Goal: Use online tool/utility: Utilize a website feature to perform a specific function

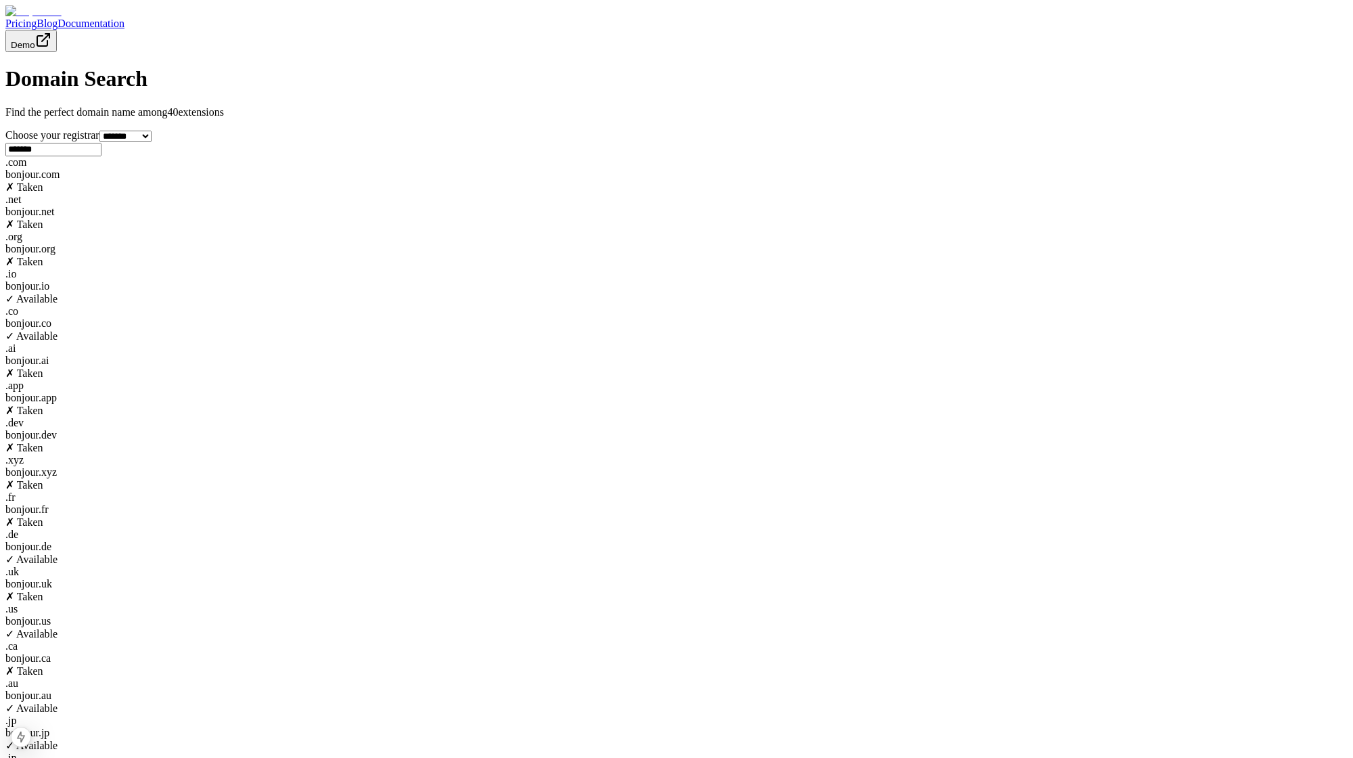
scroll to position [79, 0]
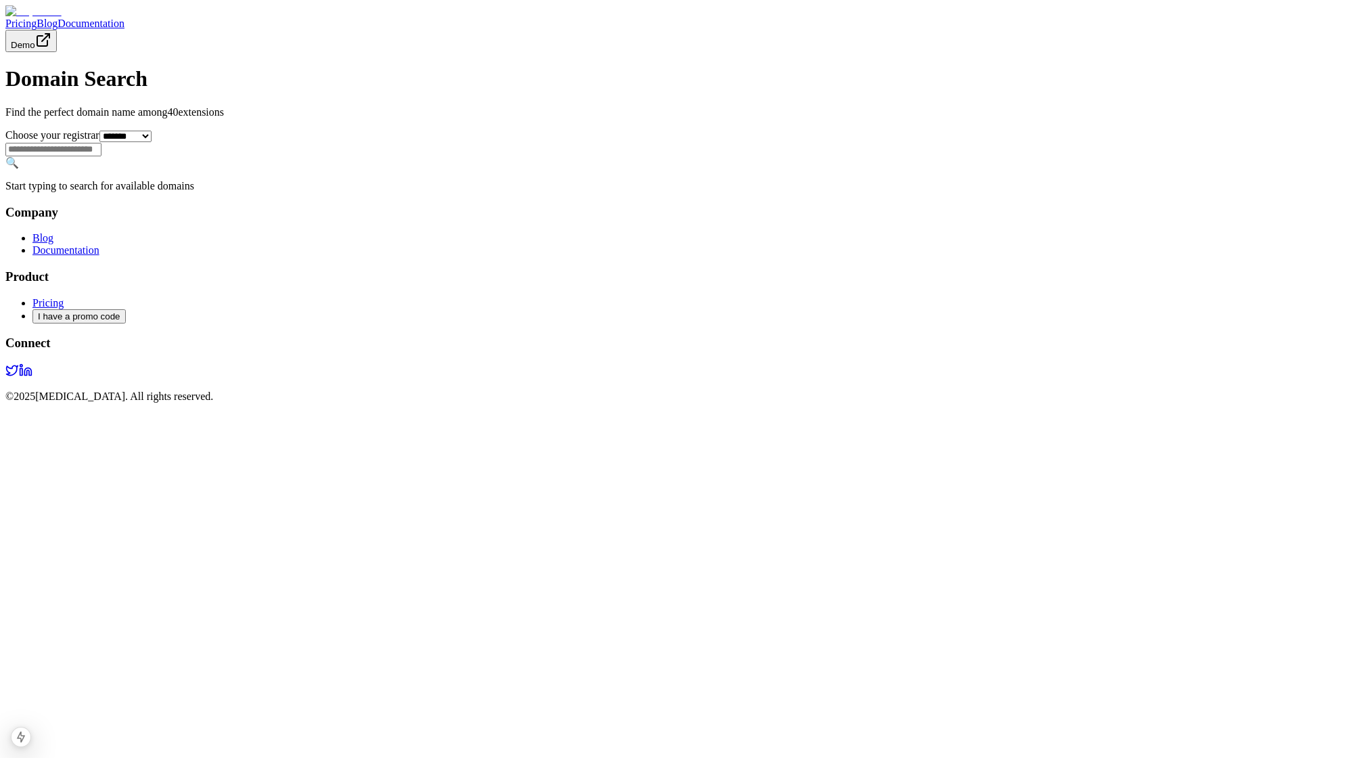
scroll to position [79, 0]
click at [101, 156] on input "text" at bounding box center [53, 150] width 96 height 14
type input "*"
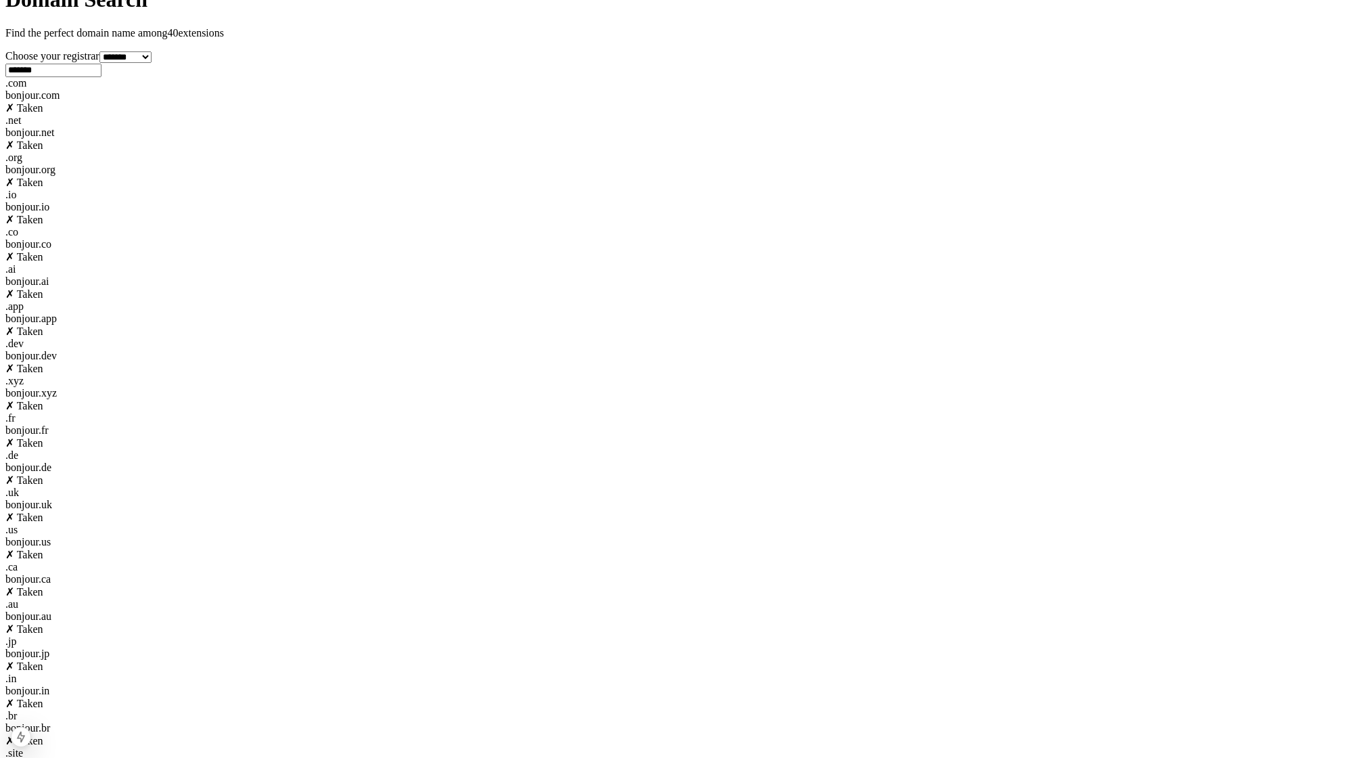
type input "*******"
click at [759, 226] on div ". io bonjour . io ✓ Available" at bounding box center [676, 207] width 1342 height 37
click at [901, 263] on div ". co bonjour . co ✓ Available" at bounding box center [676, 244] width 1342 height 37
click at [903, 461] on div "bonjour . de" at bounding box center [676, 467] width 1342 height 12
click at [767, 635] on div ". jp" at bounding box center [676, 641] width 1342 height 12
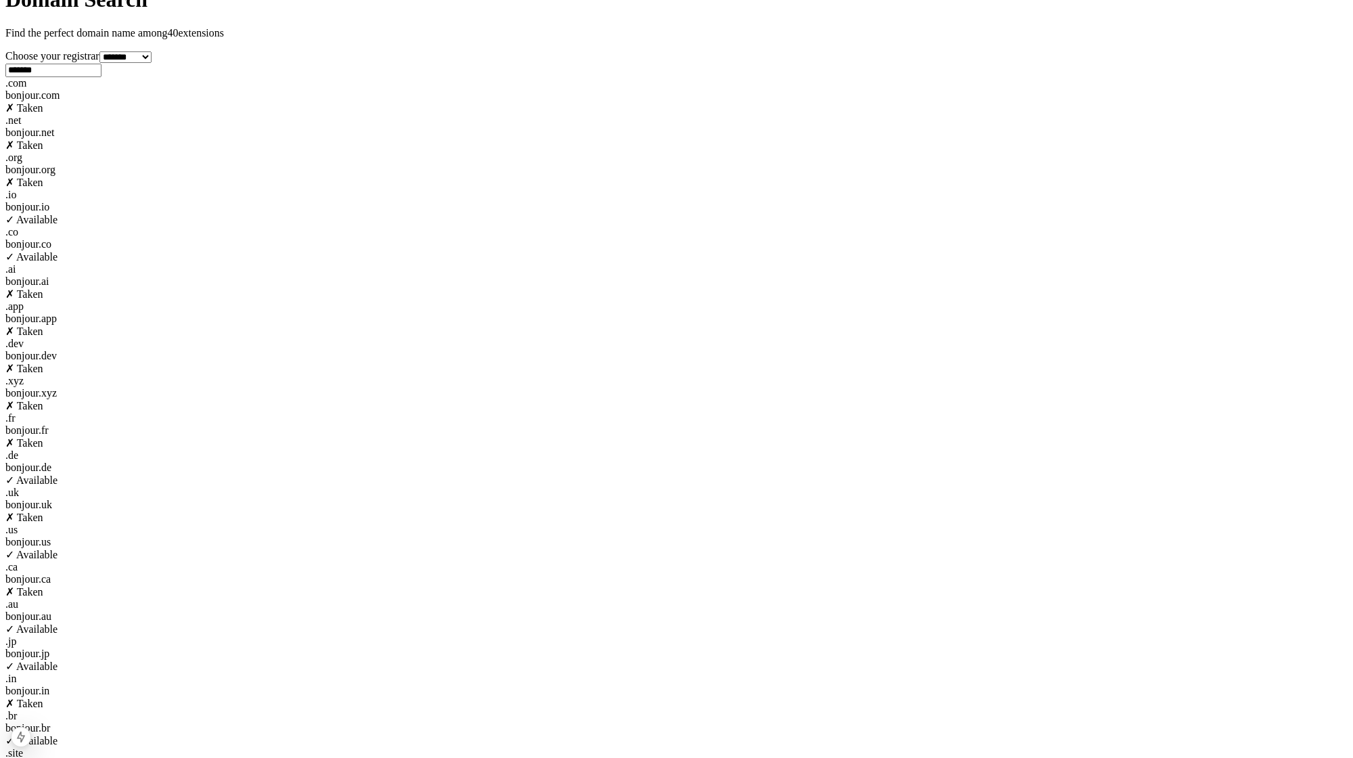
click at [617, 598] on div ". au" at bounding box center [676, 604] width 1342 height 12
click at [356, 536] on div "bonjour . us" at bounding box center [676, 542] width 1342 height 12
drag, startPoint x: 1093, startPoint y: 470, endPoint x: 1084, endPoint y: 499, distance: 29.7
click at [1093, 710] on div ". br" at bounding box center [676, 716] width 1342 height 12
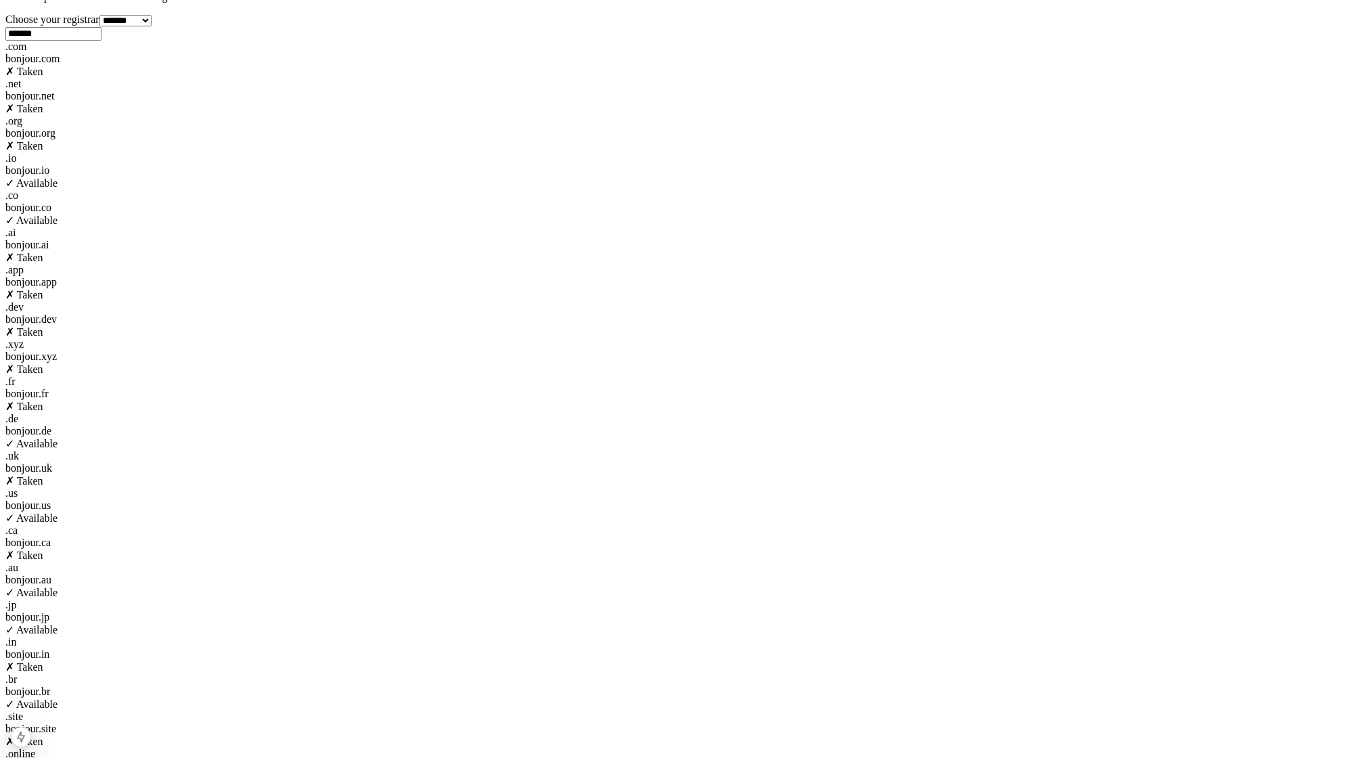
scroll to position [117, 0]
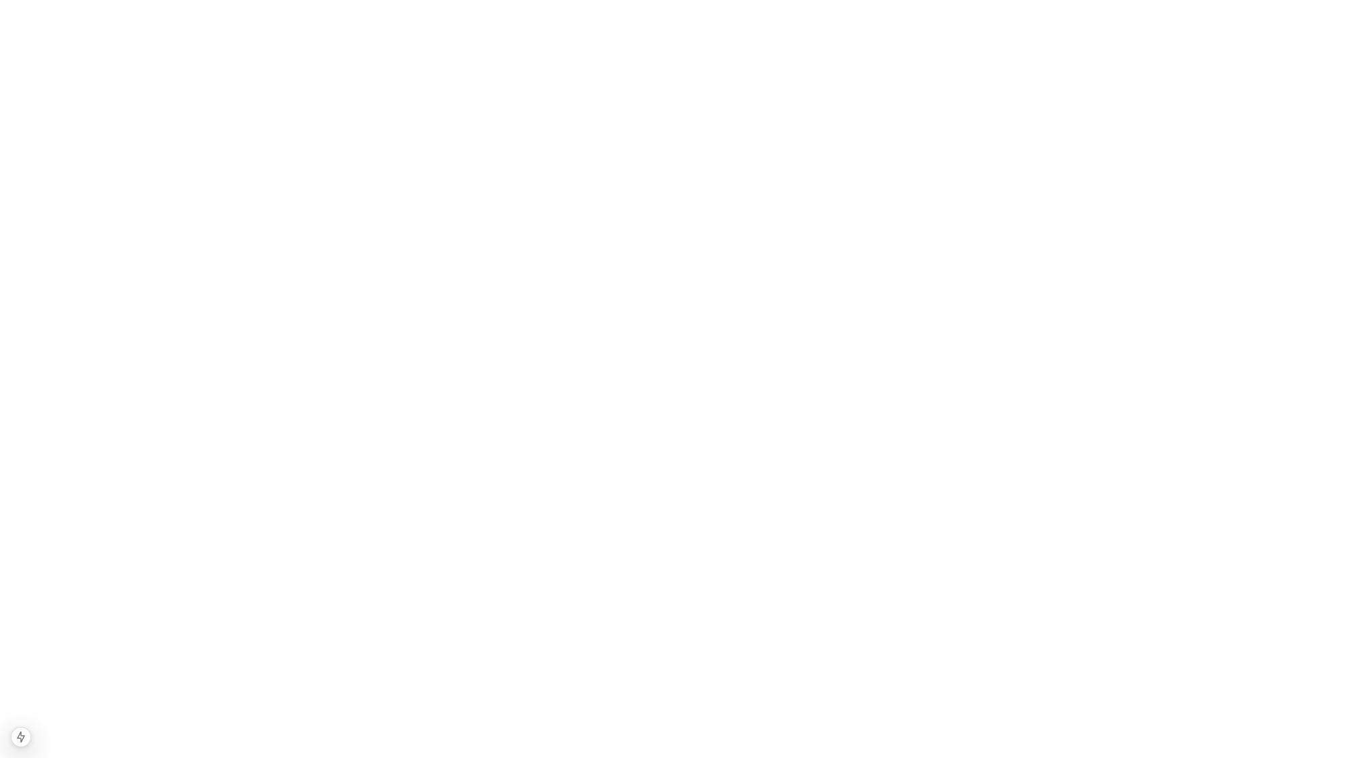
scroll to position [5210, 0]
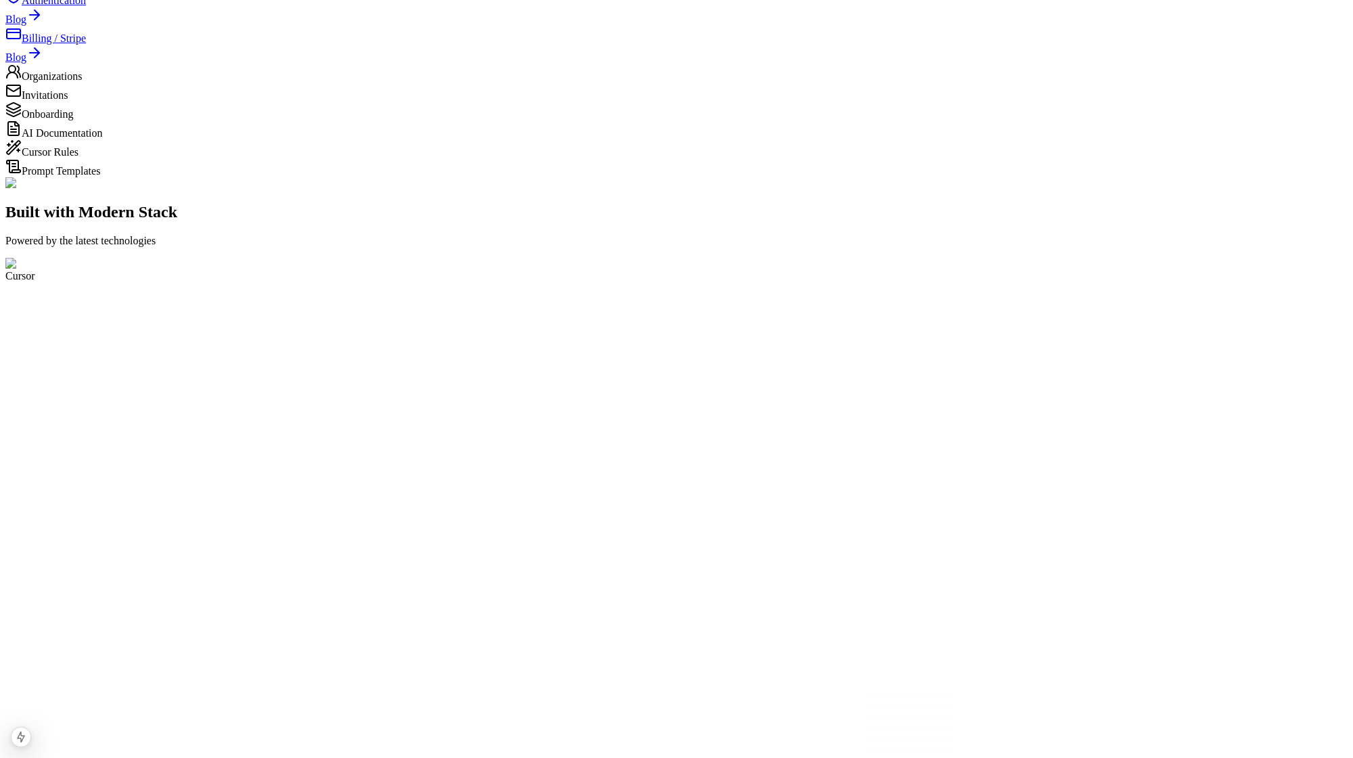
scroll to position [0, 0]
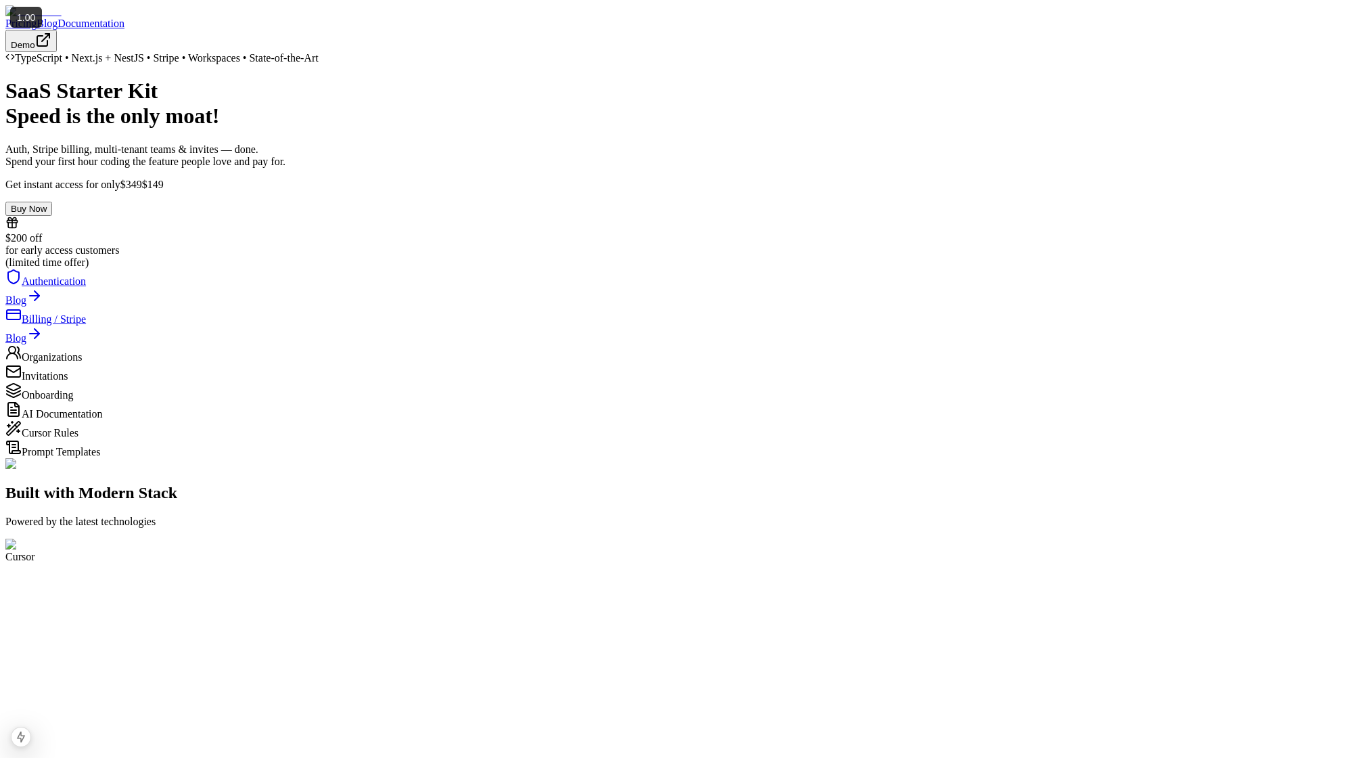
click at [58, 18] on link "Blog" at bounding box center [47, 24] width 21 height 12
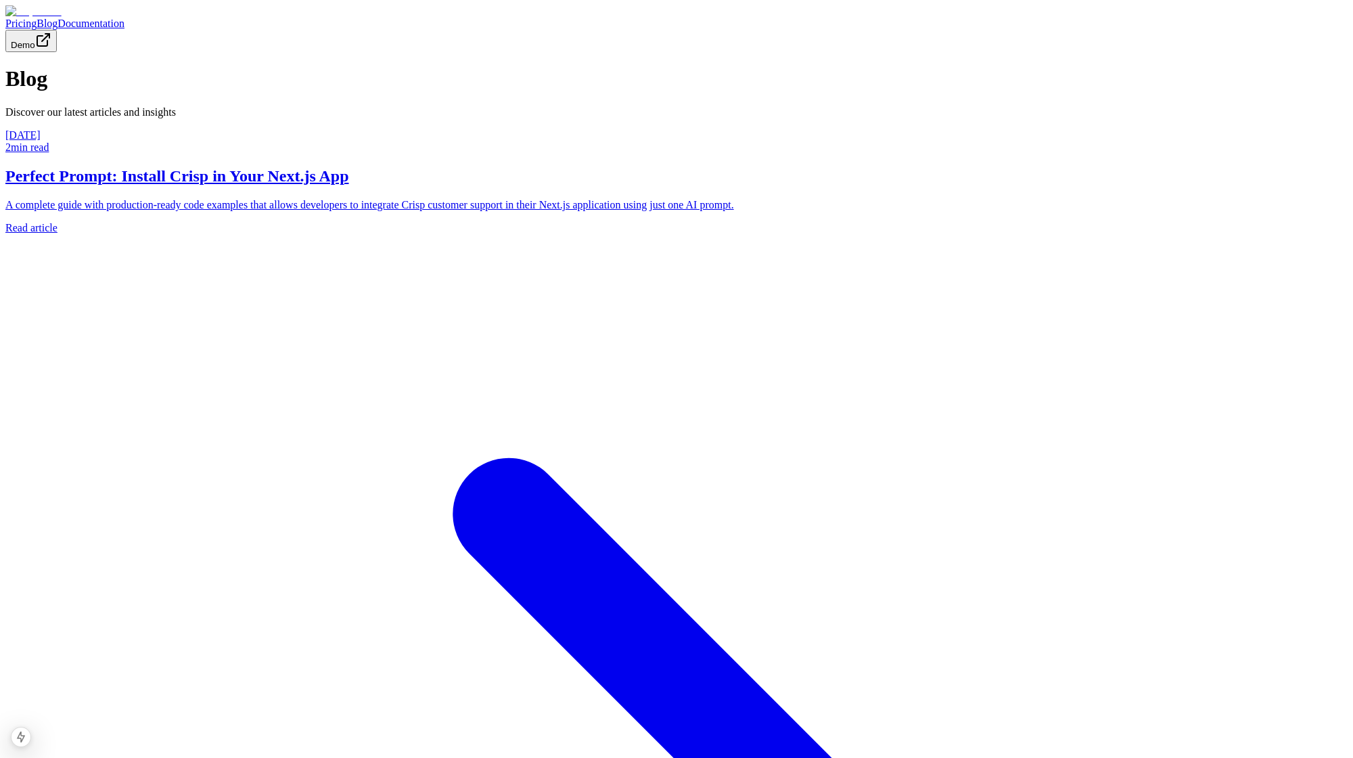
click at [62, 18] on img at bounding box center [33, 11] width 56 height 12
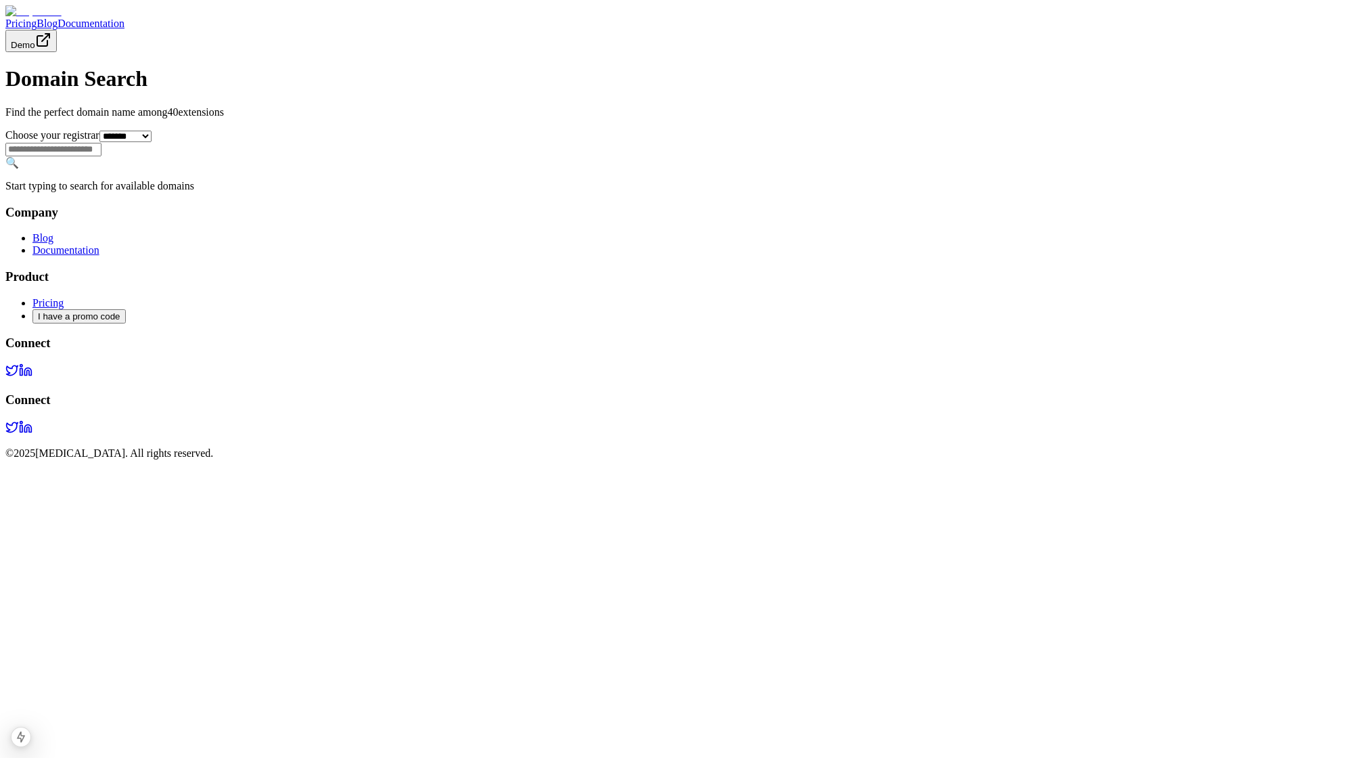
scroll to position [252, 0]
click at [97, 375] on link "Domain Check" at bounding box center [64, 369] width 65 height 12
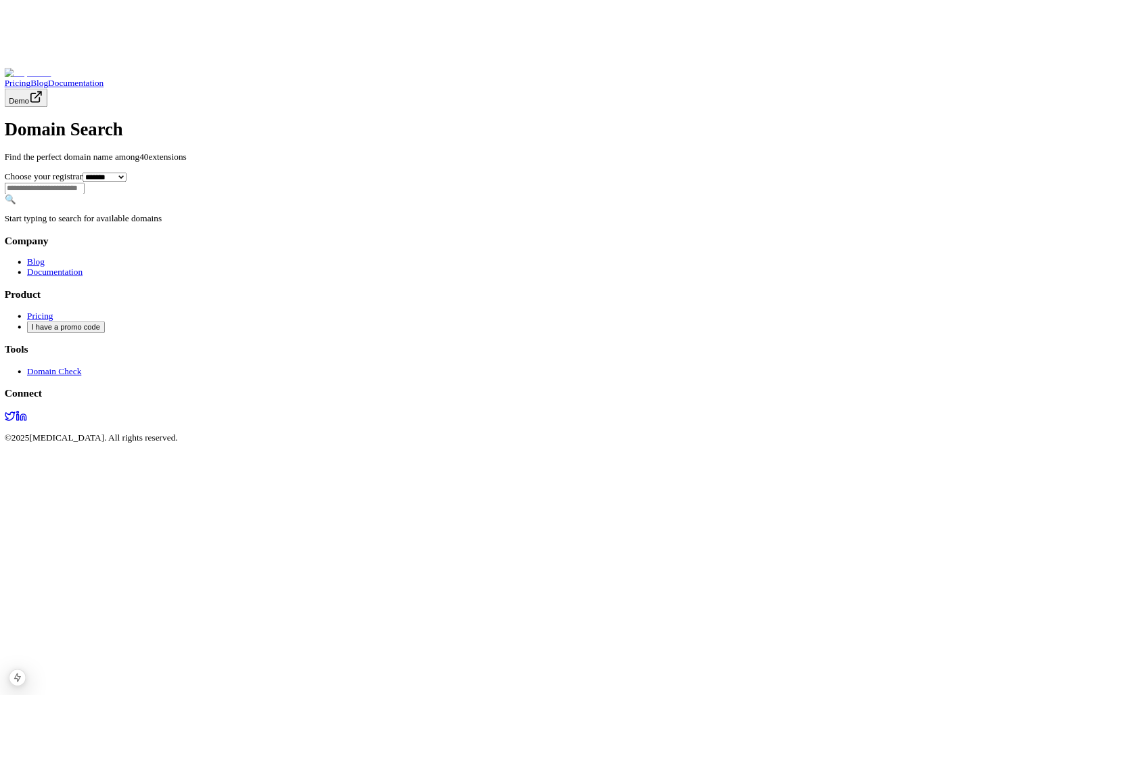
scroll to position [0, 0]
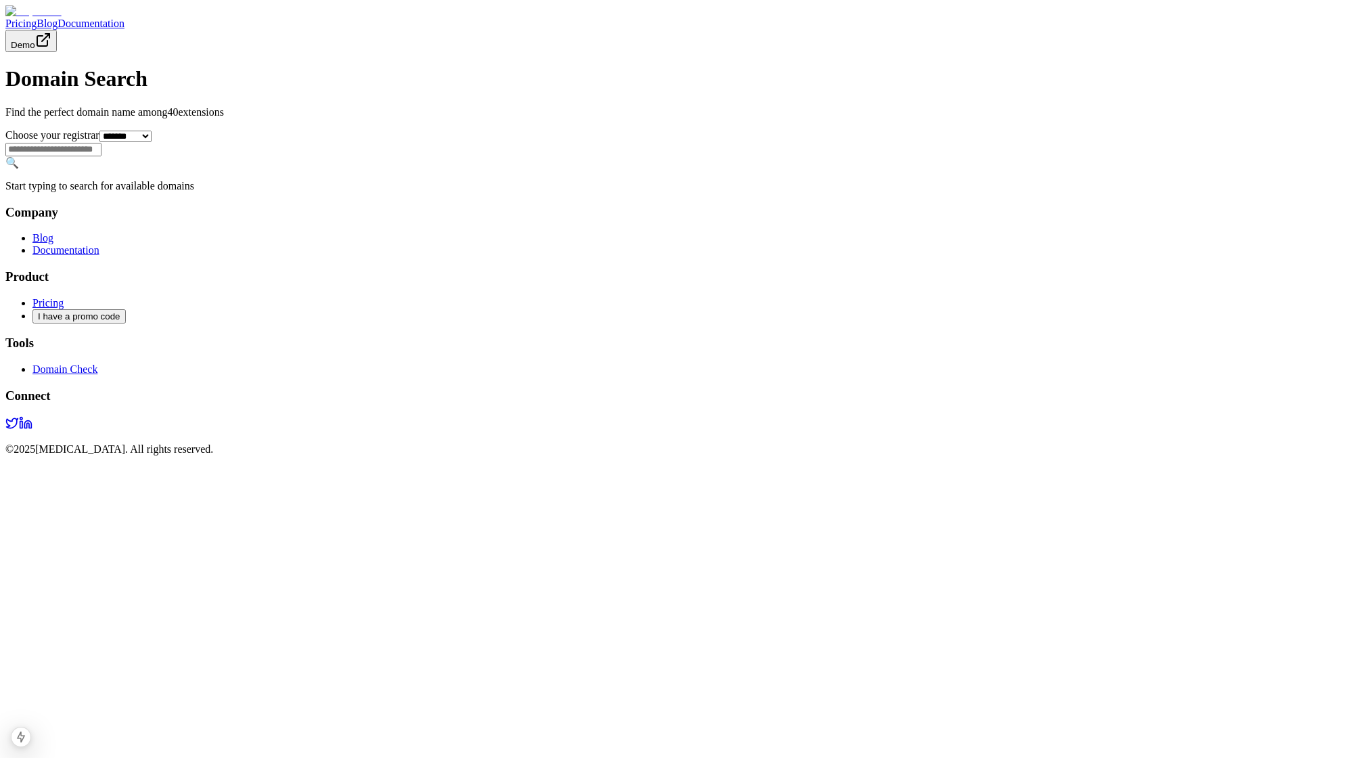
click at [733, 191] on div "**********" at bounding box center [676, 128] width 1342 height 125
click at [101, 156] on input "text" at bounding box center [53, 150] width 96 height 14
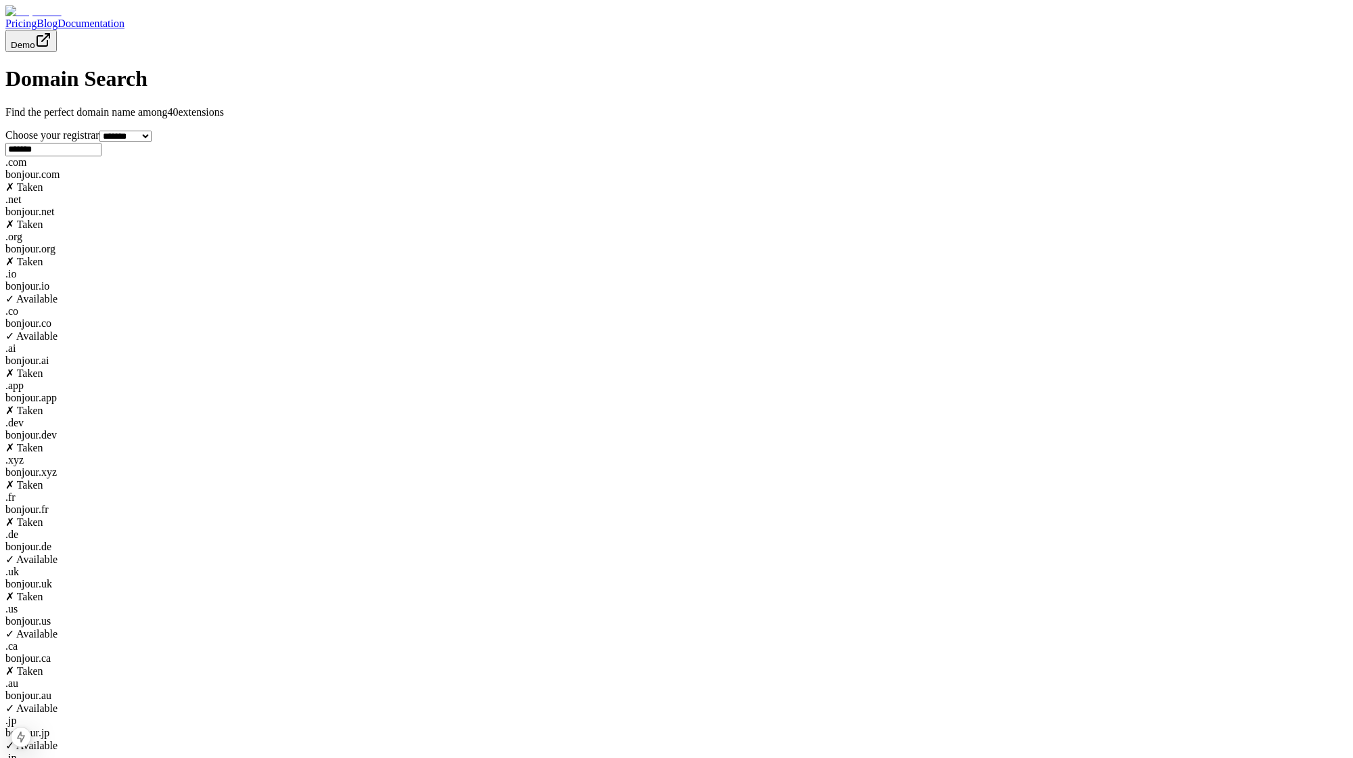
type input "*******"
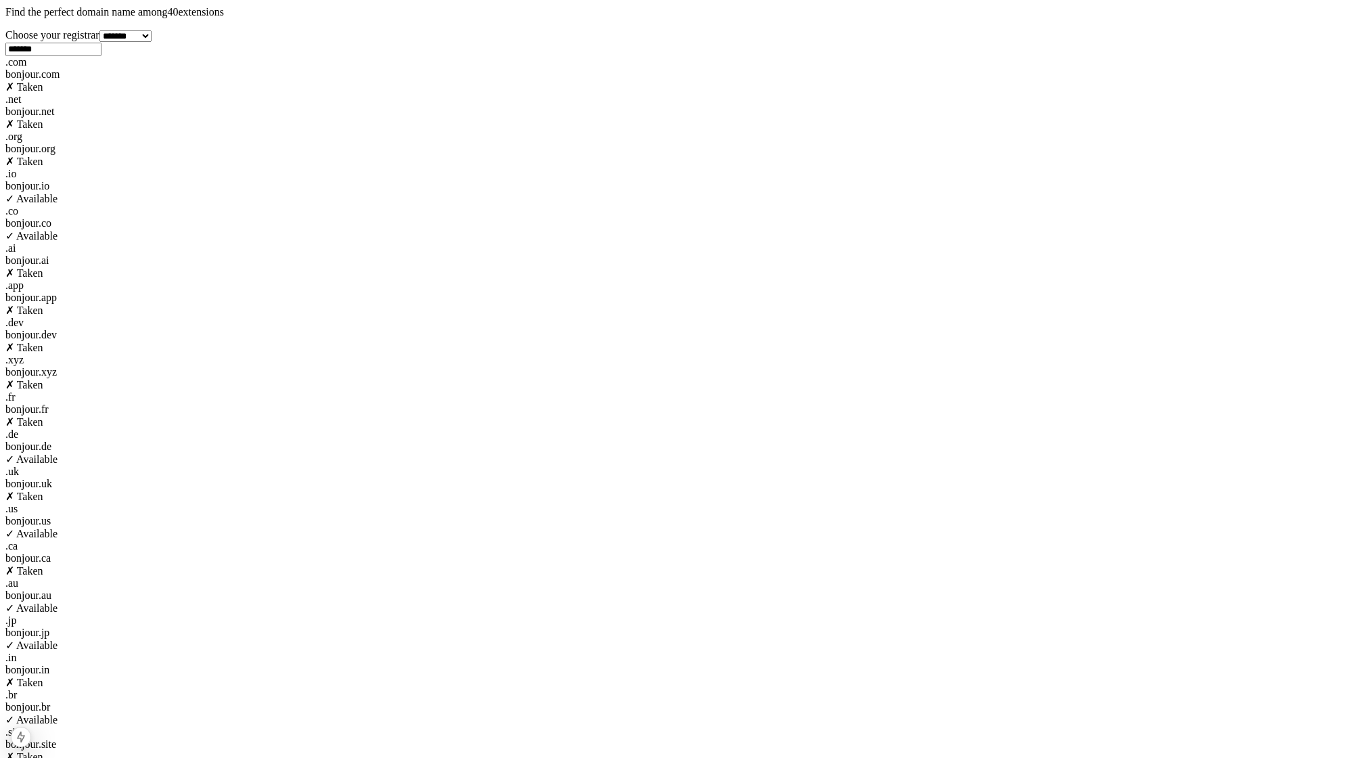
scroll to position [39, 0]
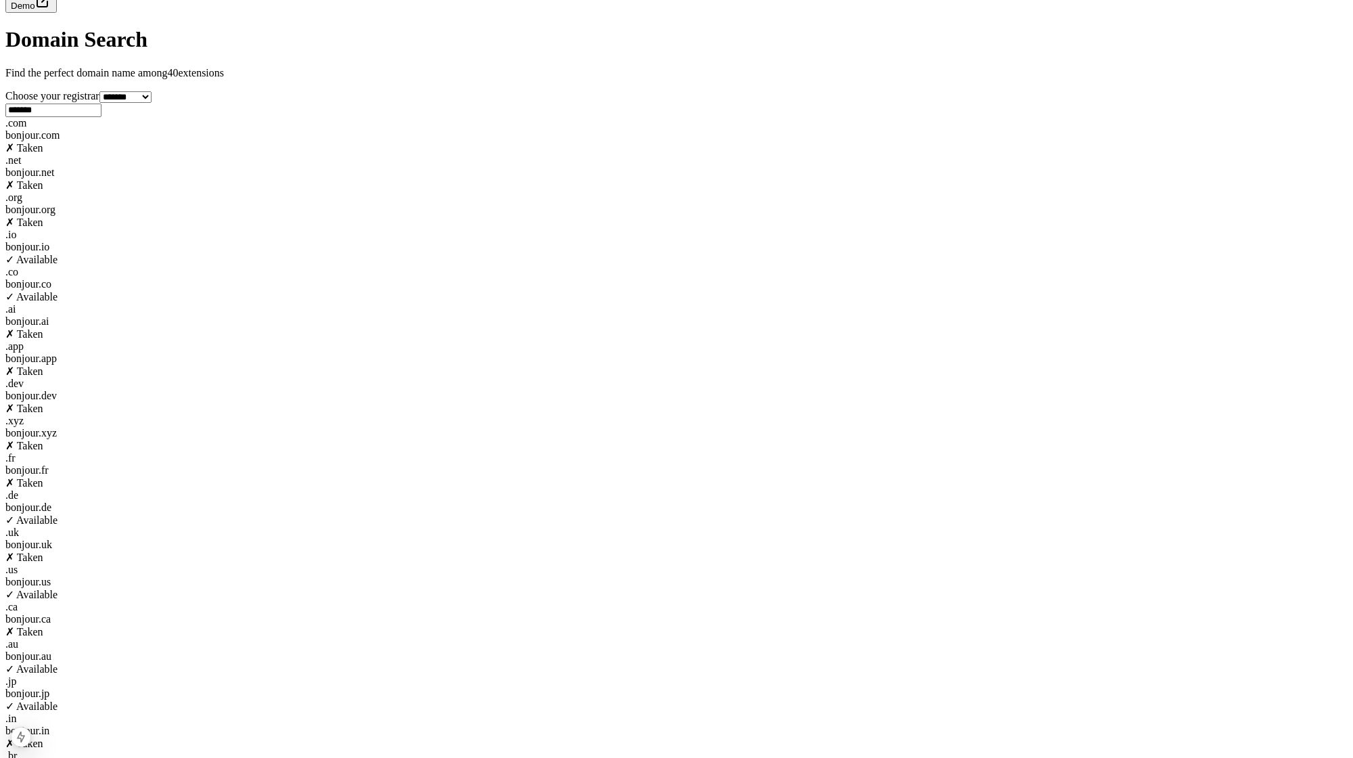
click at [324, 576] on div "bonjour . us" at bounding box center [676, 582] width 1342 height 12
click at [621, 650] on div "bonjour . au" at bounding box center [676, 656] width 1342 height 12
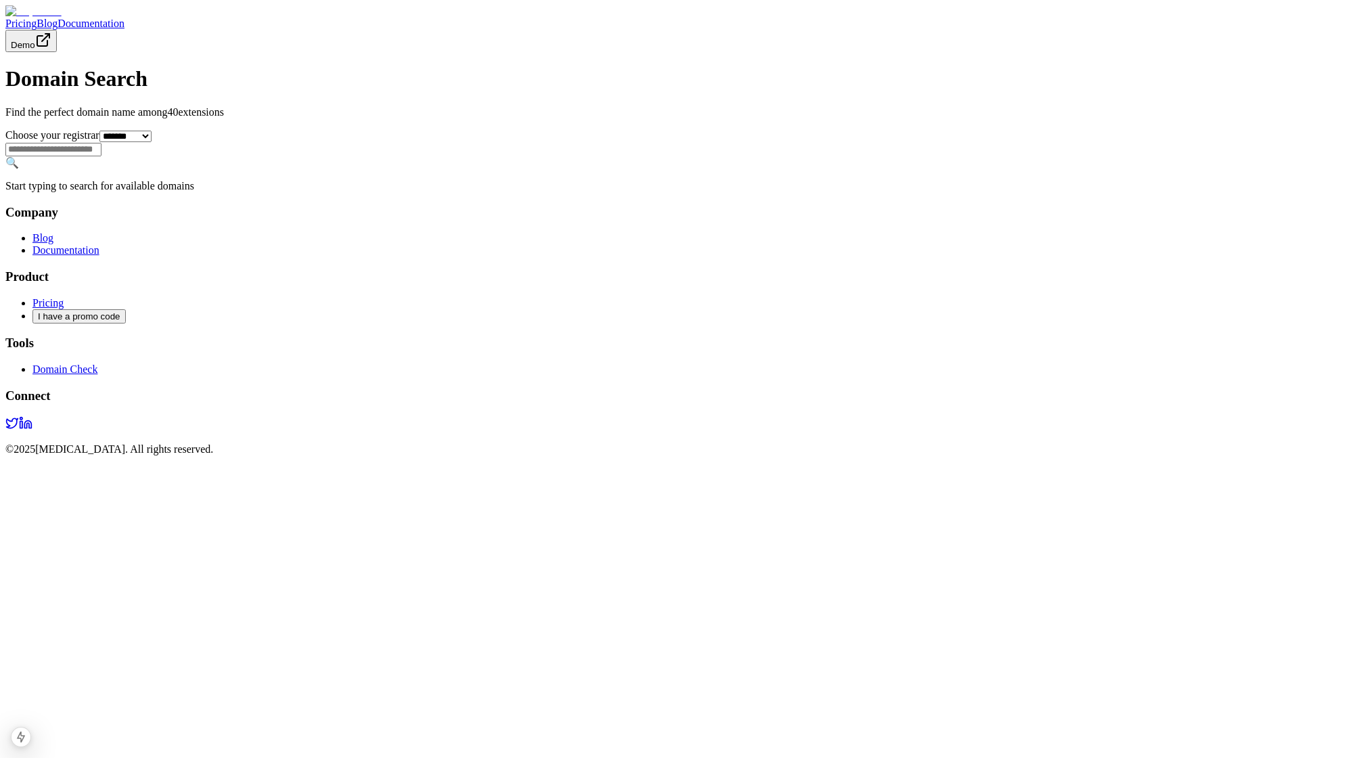
click at [101, 156] on input "text" at bounding box center [53, 150] width 96 height 14
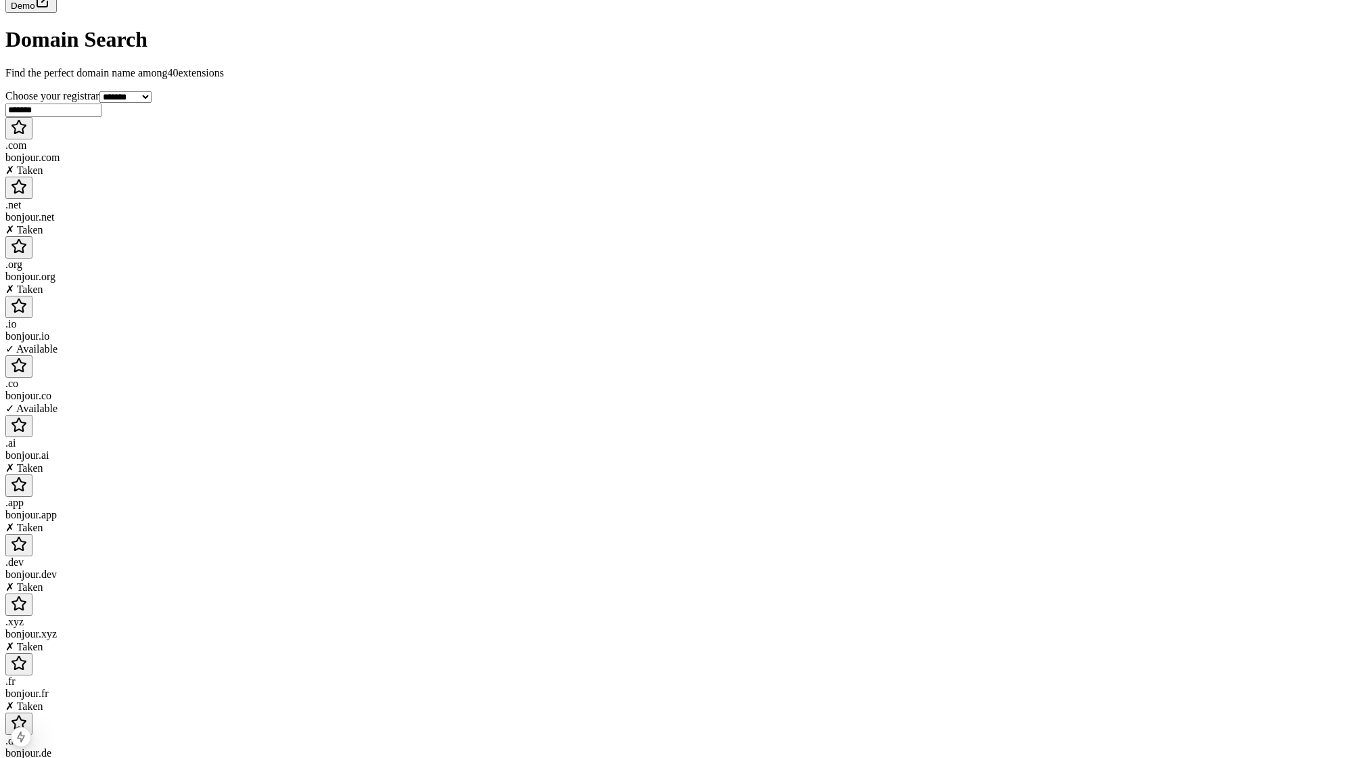
type input "*******"
click at [26, 299] on icon "Add to favorites" at bounding box center [19, 305] width 14 height 13
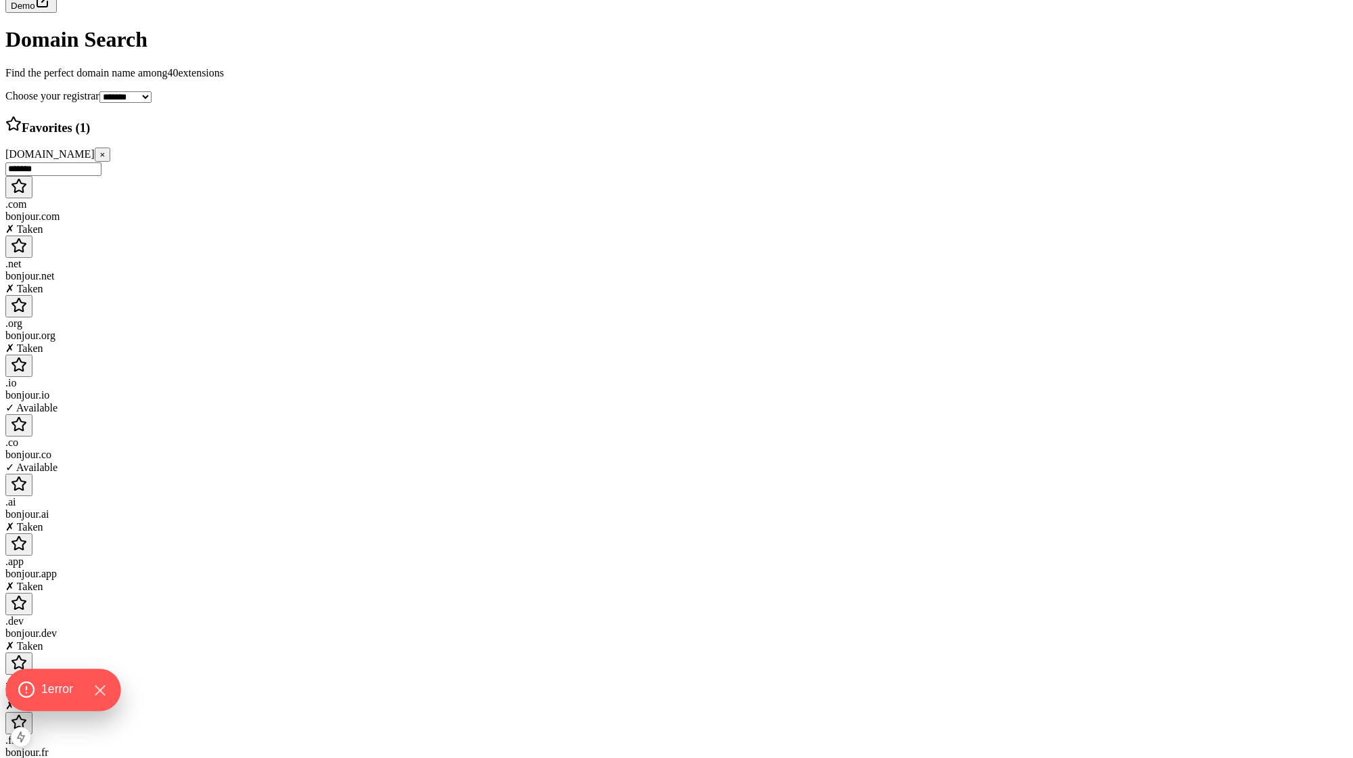
click at [45, 694] on span "1 error" at bounding box center [57, 690] width 32 height 18
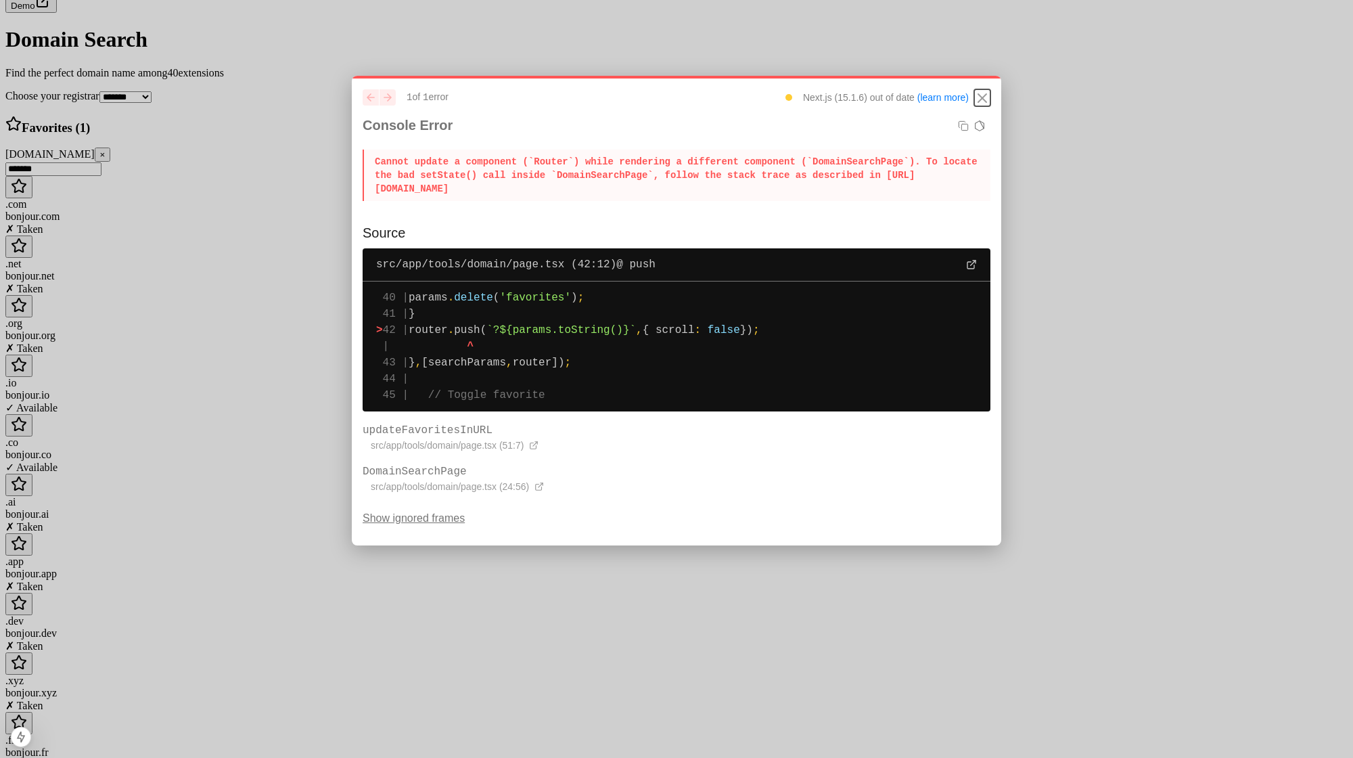
click at [982, 99] on icon "Close" at bounding box center [982, 98] width 8 height 8
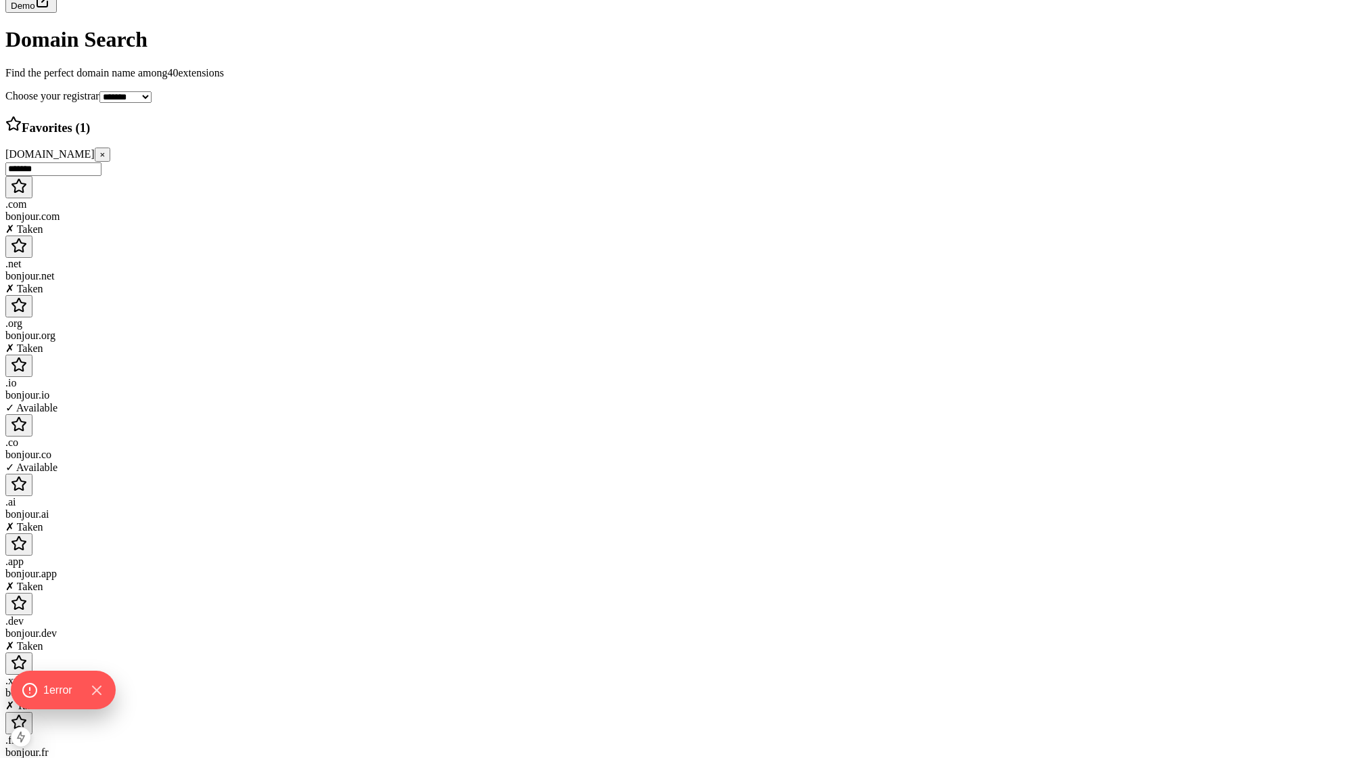
click at [27, 595] on icon "Add to favorites" at bounding box center [19, 603] width 16 height 16
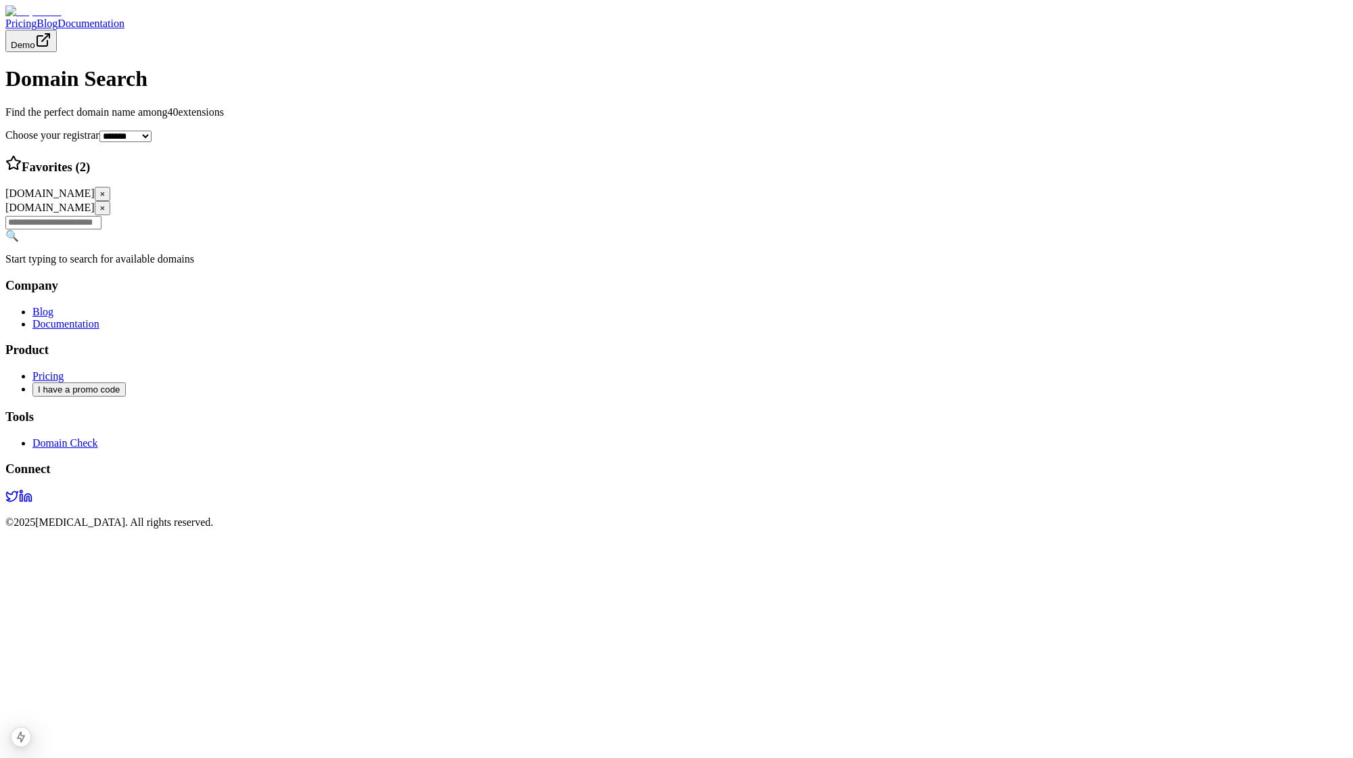
scroll to position [39, 0]
click at [650, 215] on div "bonjour.io × bonjour.dev ×" at bounding box center [676, 201] width 1342 height 28
click at [537, 175] on div "Favorites ( 2 )" at bounding box center [676, 165] width 1342 height 20
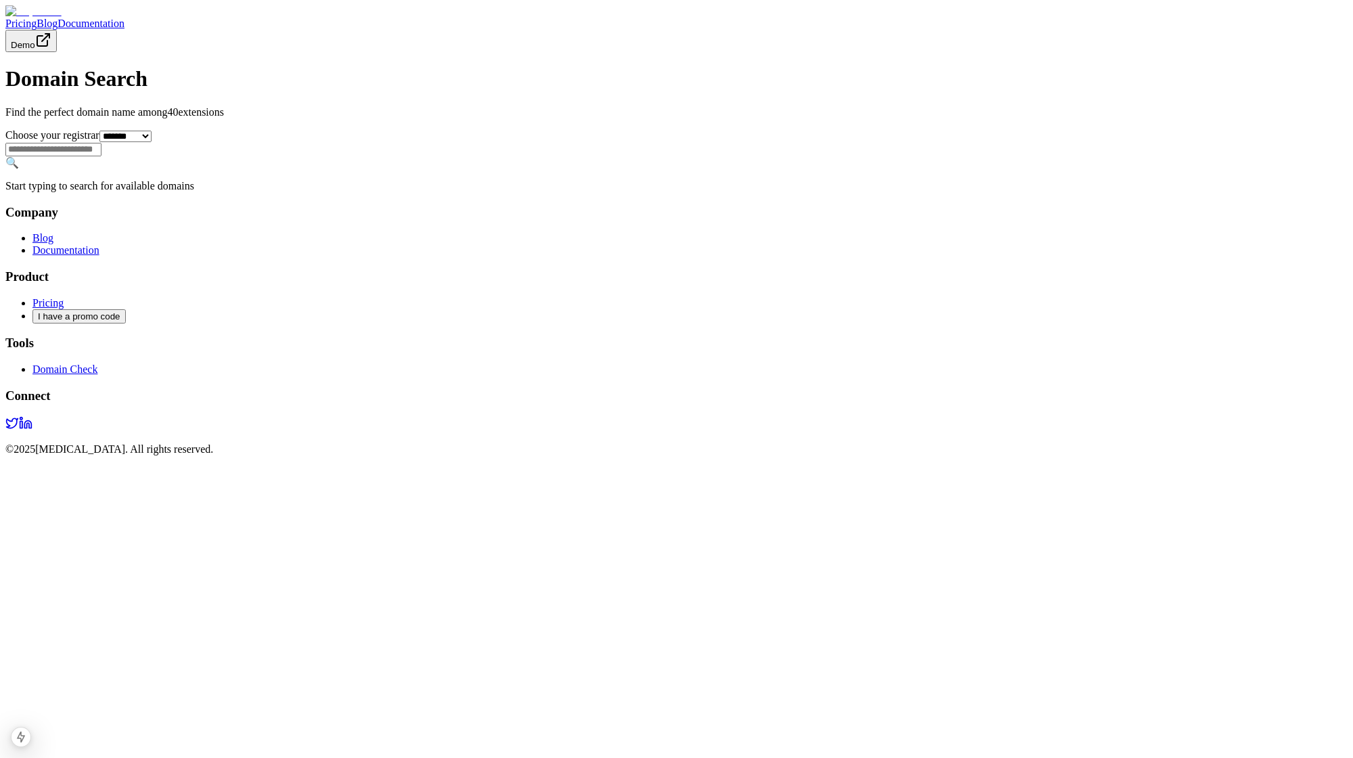
click at [101, 156] on input "text" at bounding box center [53, 150] width 96 height 14
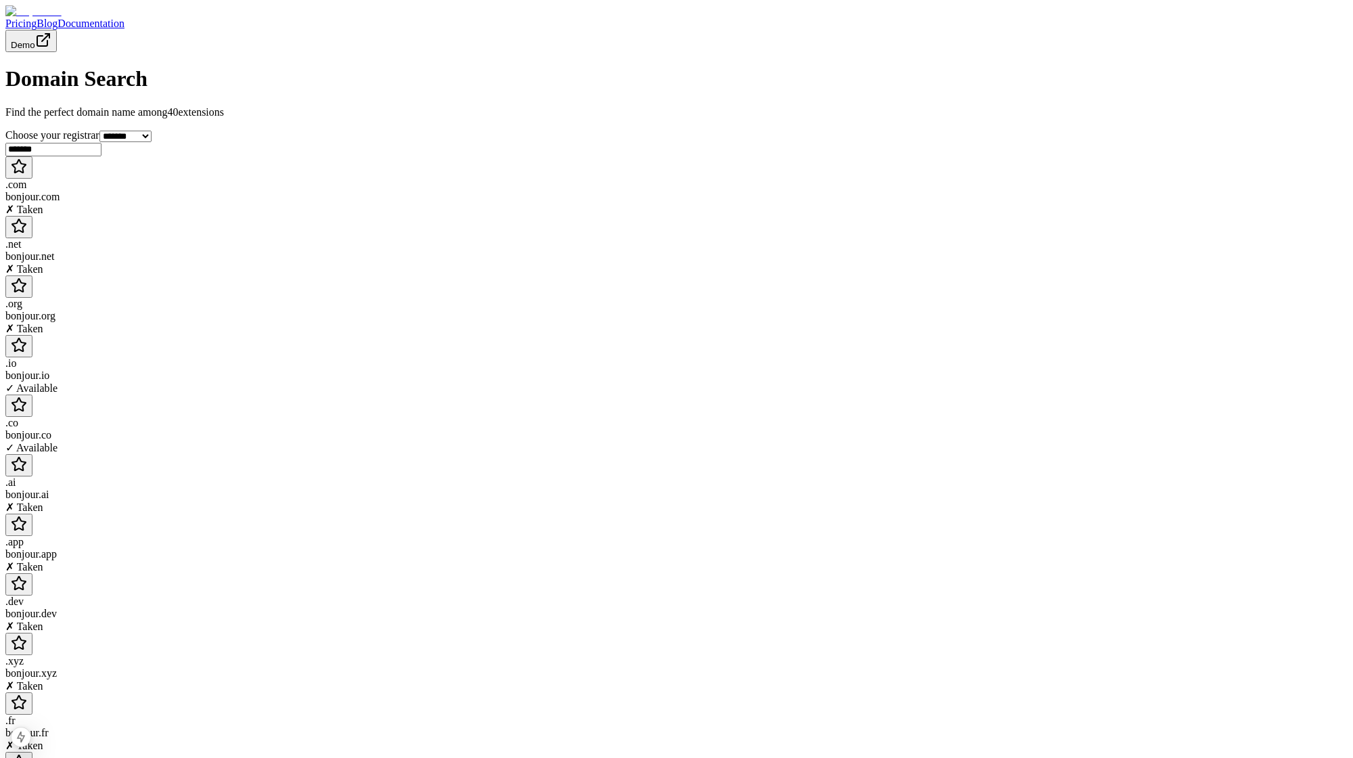
type input "*******"
click at [27, 337] on icon "Add to favorites" at bounding box center [19, 345] width 16 height 16
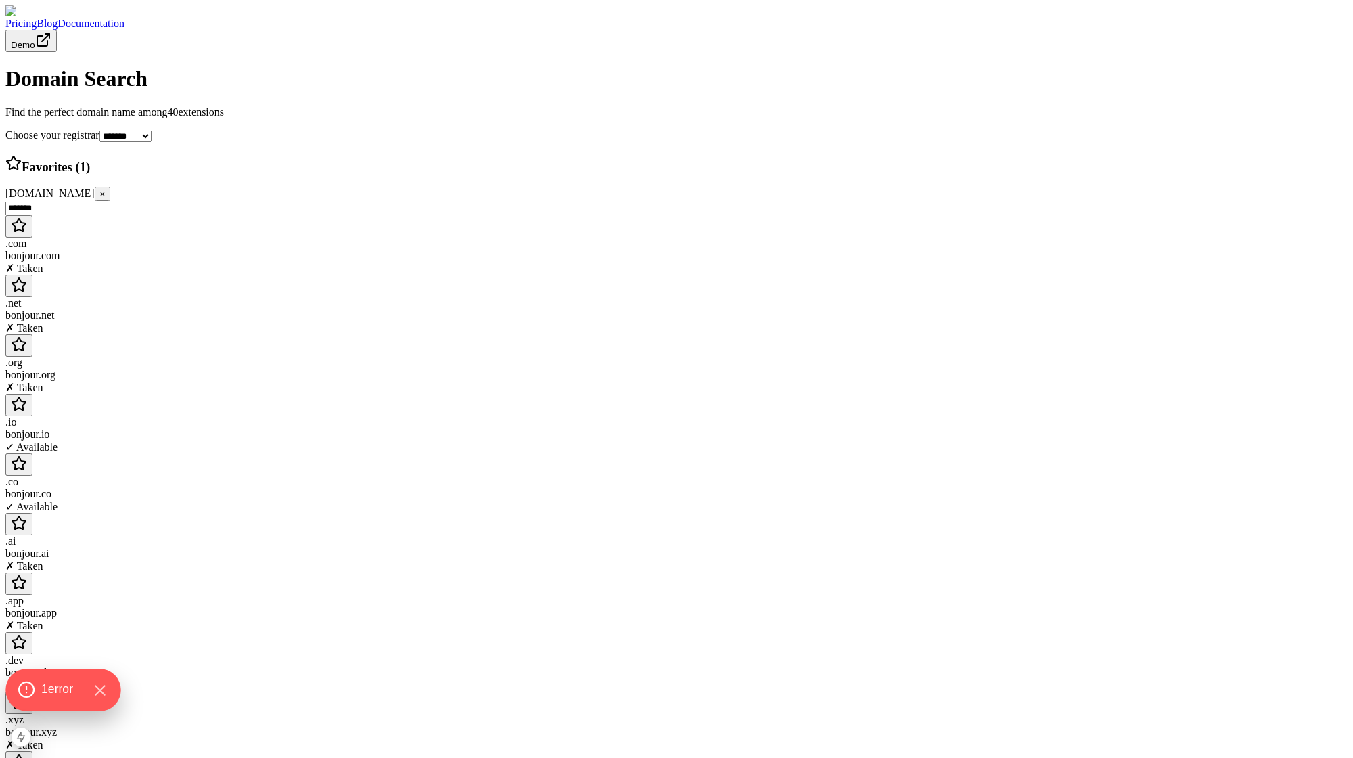
click at [58, 695] on span "1 error" at bounding box center [57, 690] width 32 height 18
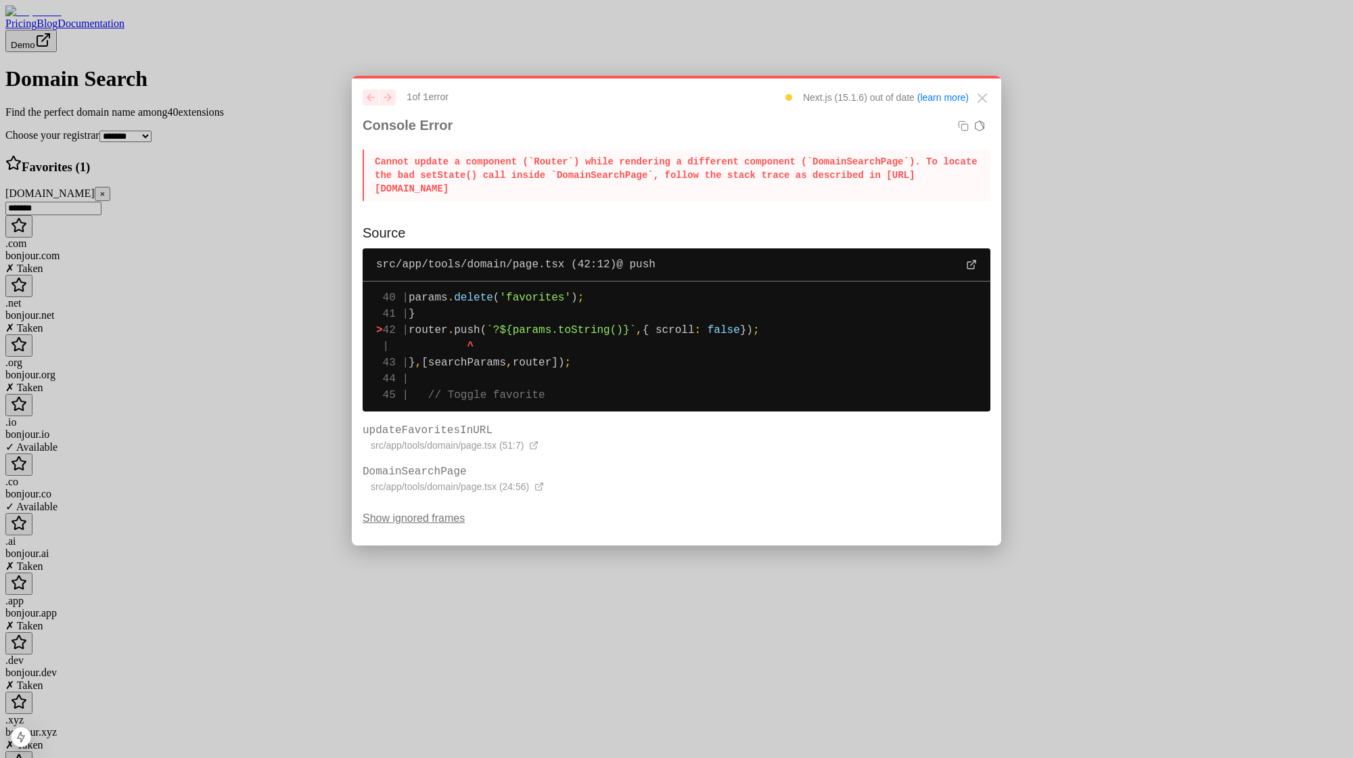
click at [968, 126] on rect "Copy error stack" at bounding box center [965, 127] width 6 height 6
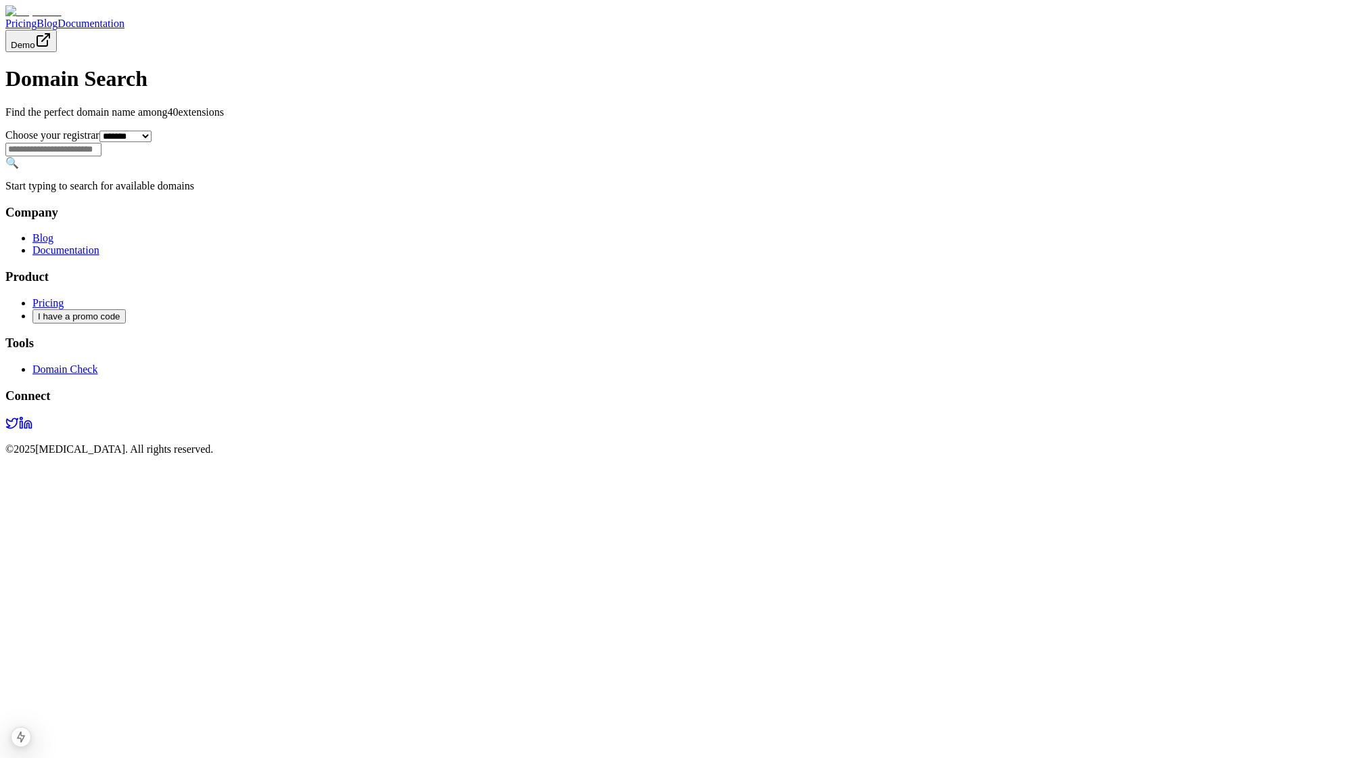
click at [309, 192] on div "🔍 Start typing to search for available domains" at bounding box center [676, 174] width 1342 height 36
click at [101, 156] on input "text" at bounding box center [53, 150] width 96 height 14
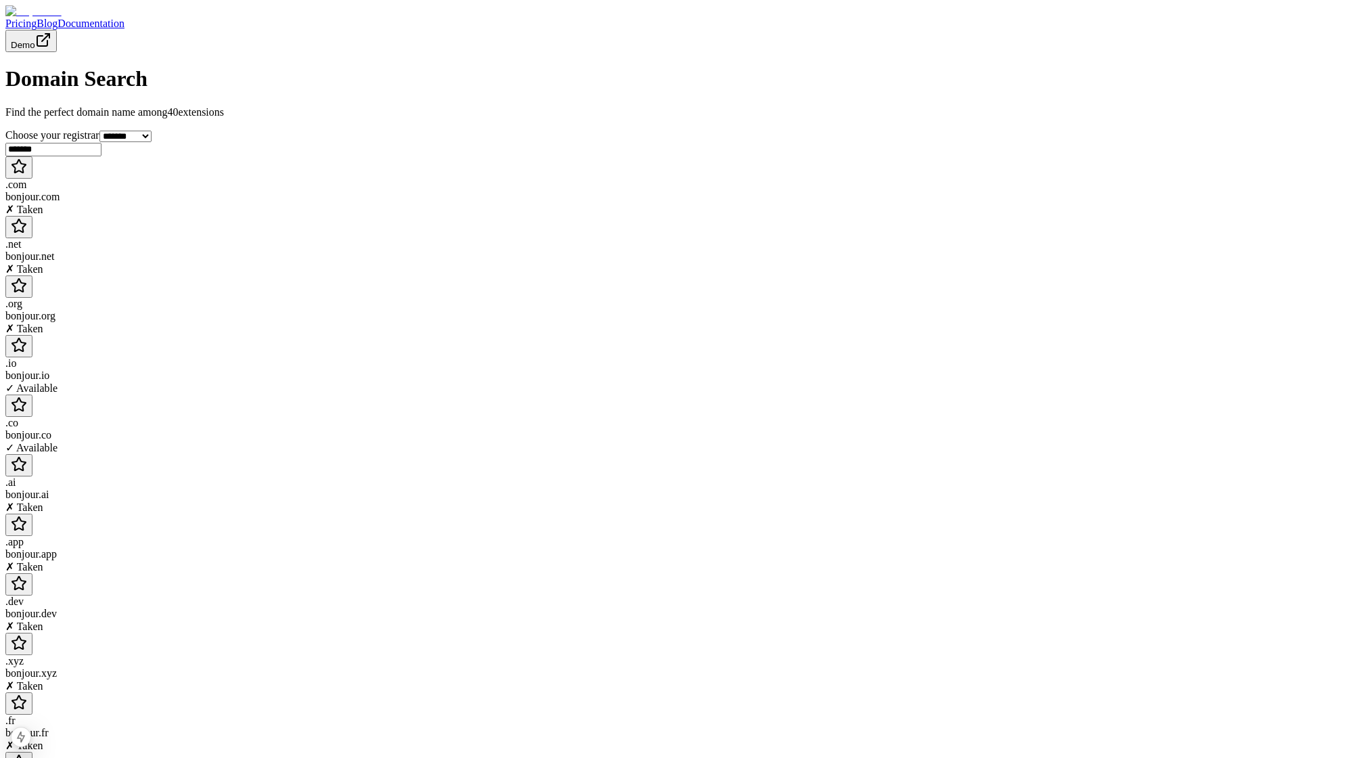
type input "*******"
click at [27, 337] on icon "Add to favorites" at bounding box center [19, 345] width 16 height 16
click at [27, 455] on icon "Add to favorites" at bounding box center [19, 463] width 16 height 16
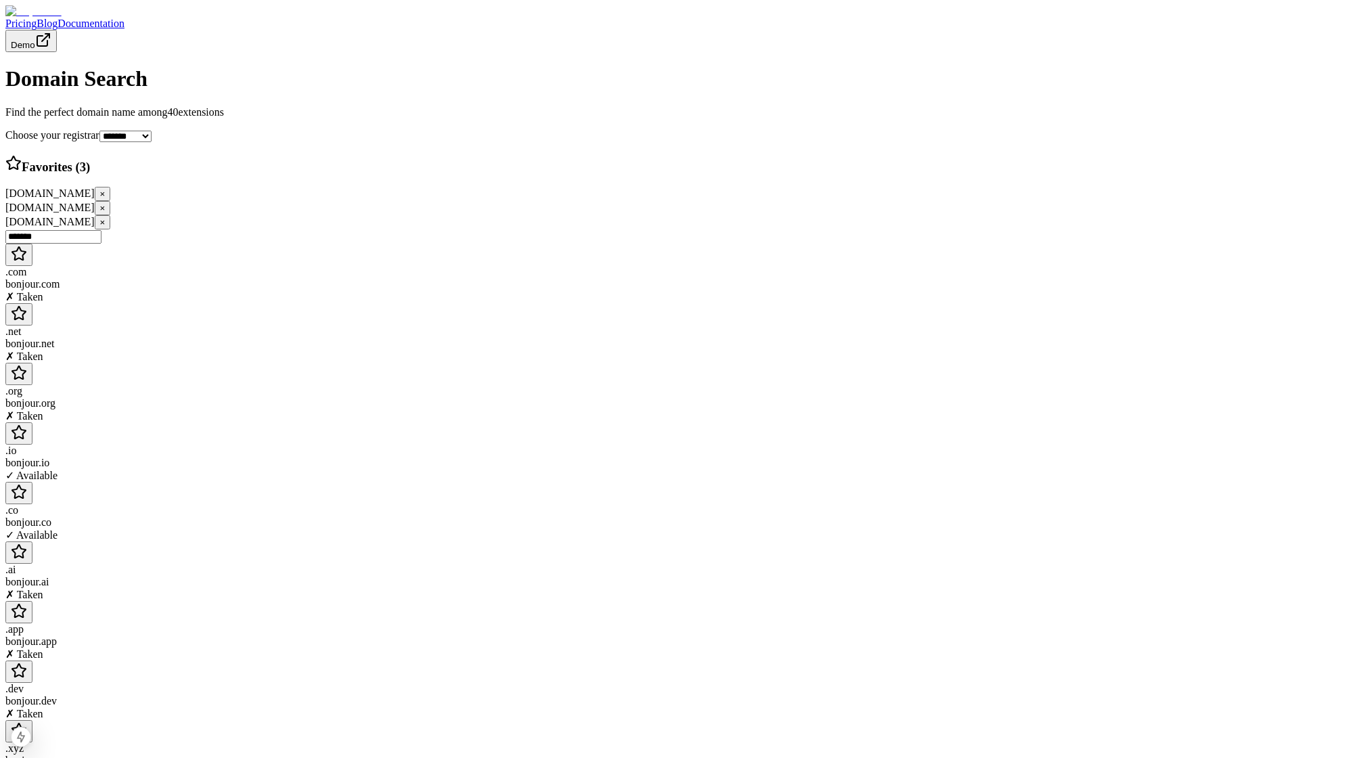
click at [872, 230] on div "Favorites ( 3 ) [DOMAIN_NAME] × [DOMAIN_NAME] × [DOMAIN_NAME] ×" at bounding box center [676, 192] width 1342 height 75
click at [881, 230] on div "Favorites ( 3 ) [DOMAIN_NAME] × [DOMAIN_NAME] × [DOMAIN_NAME] ×" at bounding box center [676, 192] width 1342 height 75
click at [95, 227] on span "[DOMAIN_NAME]" at bounding box center [49, 222] width 89 height 12
